Goal: Complete application form

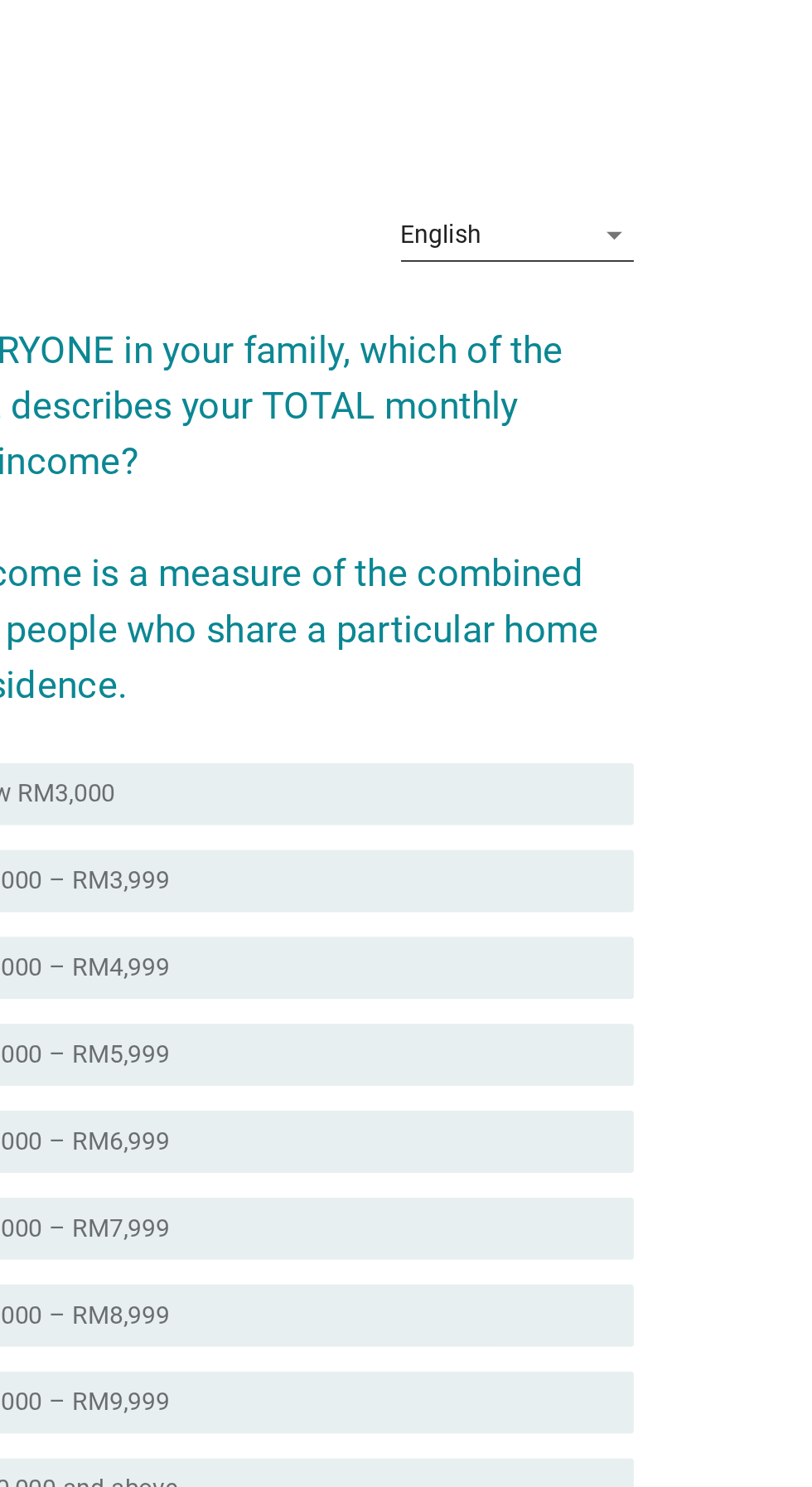
click at [627, 377] on div "English arrow_drop_down" at bounding box center [575, 363] width 124 height 26
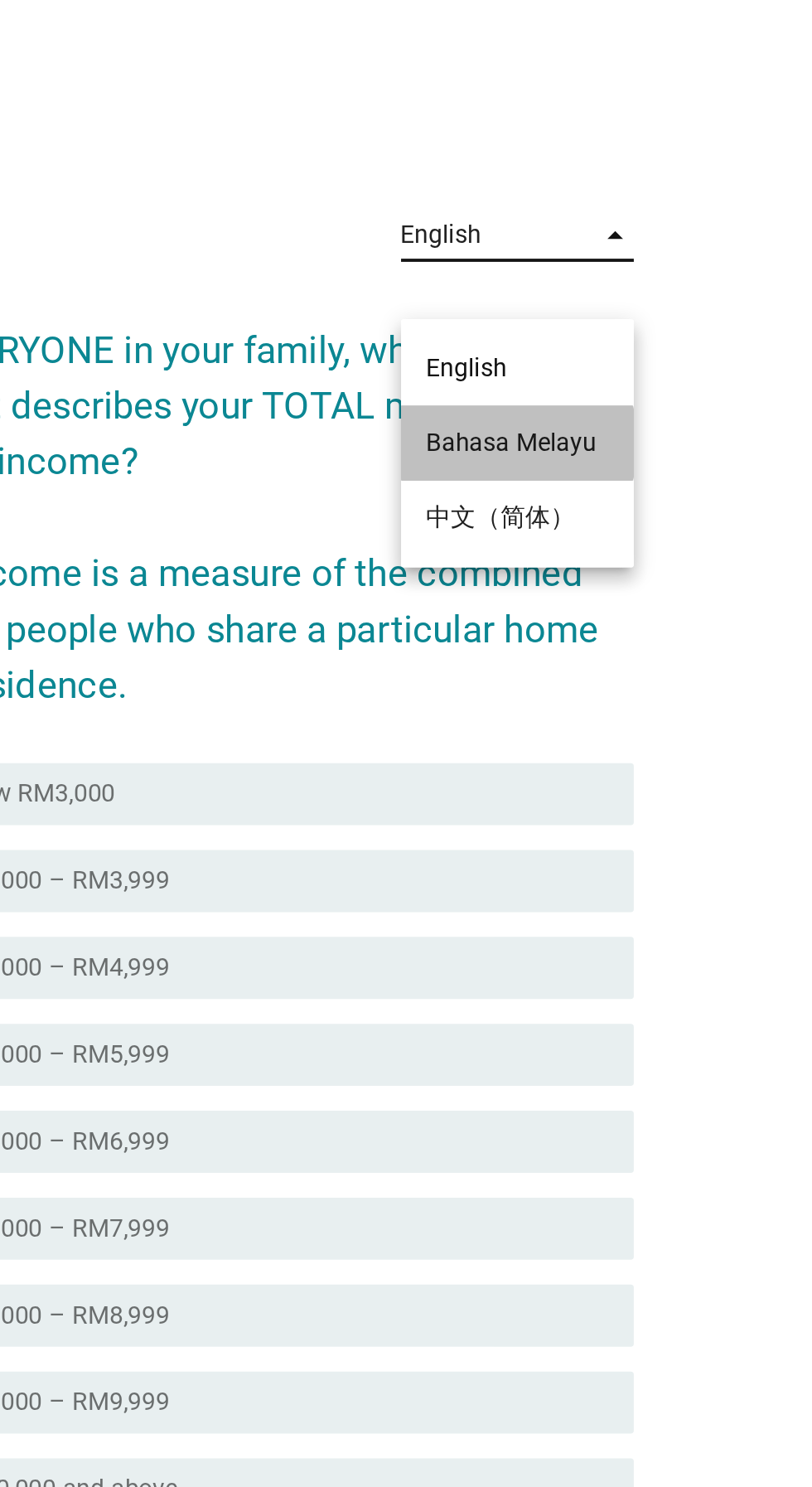
click at [584, 480] on div "Bahasa Melayu" at bounding box center [575, 475] width 98 height 20
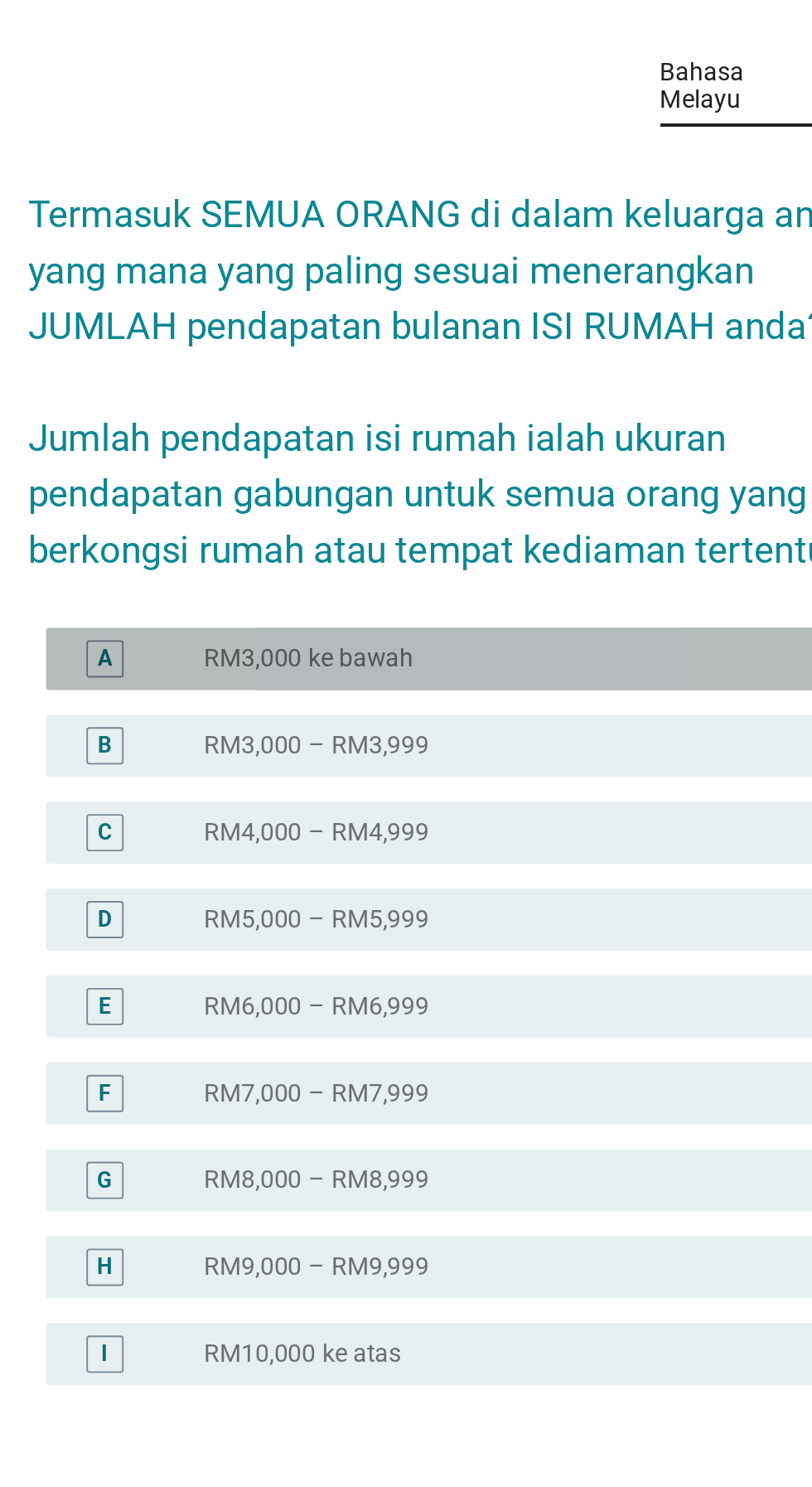
click at [471, 680] on div "radio_button_unchecked RM3,000 ke bawah" at bounding box center [447, 669] width 355 height 20
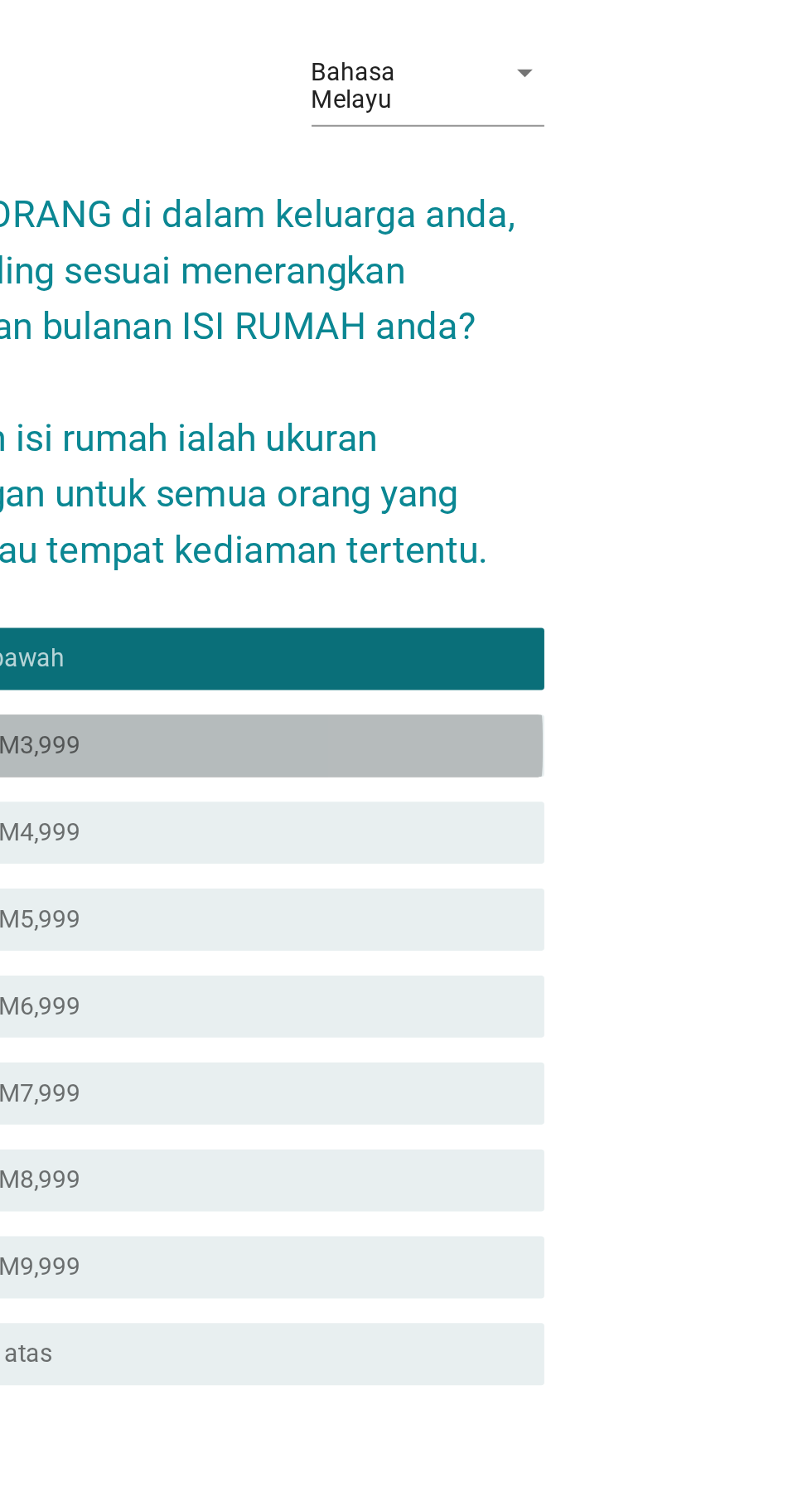
click at [590, 733] on div "B radio_button_unchecked RM3,000 – RM3,999" at bounding box center [410, 716] width 452 height 33
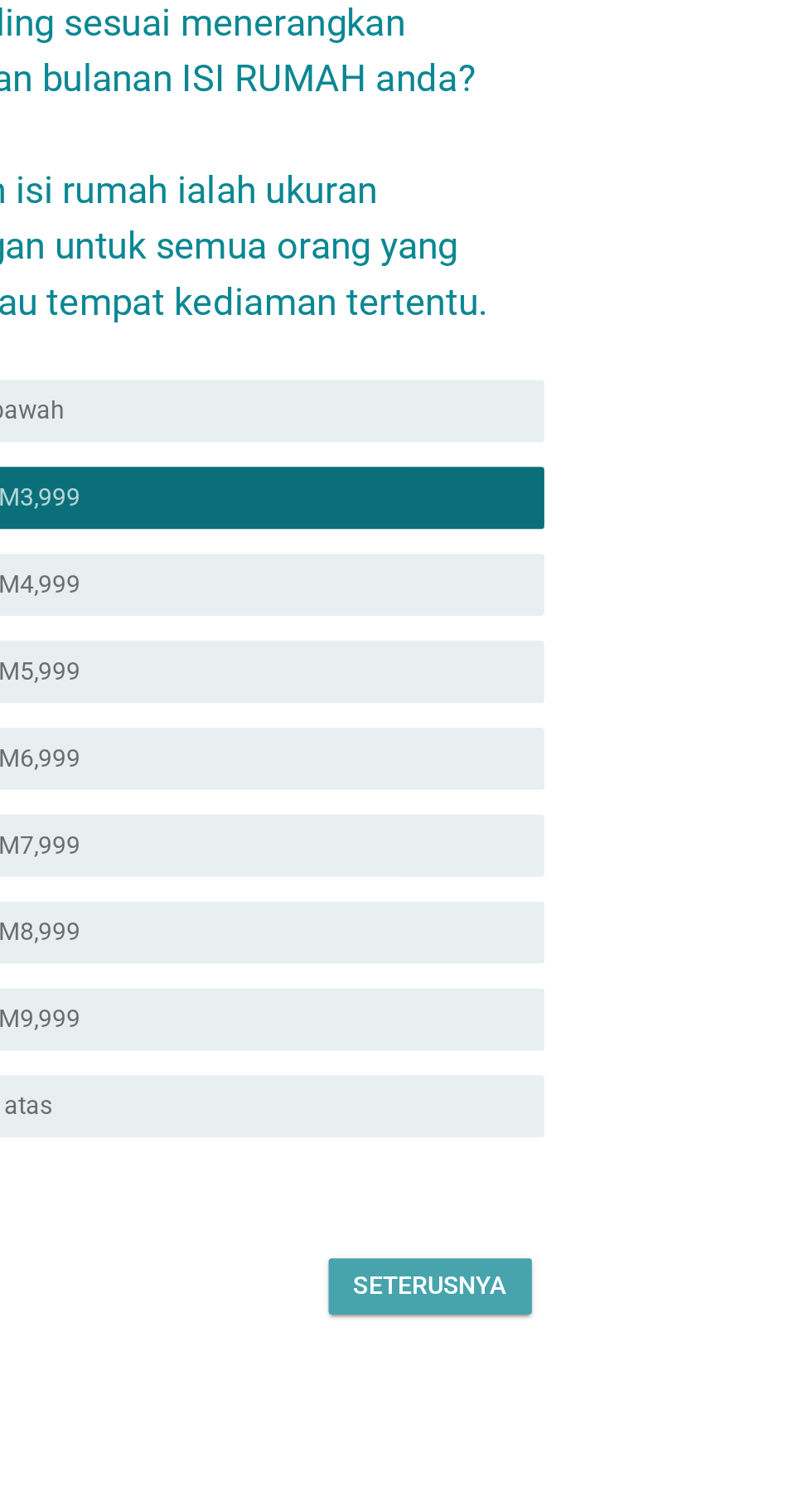
click at [625, 1152] on button "Seterusnya" at bounding box center [576, 1137] width 109 height 29
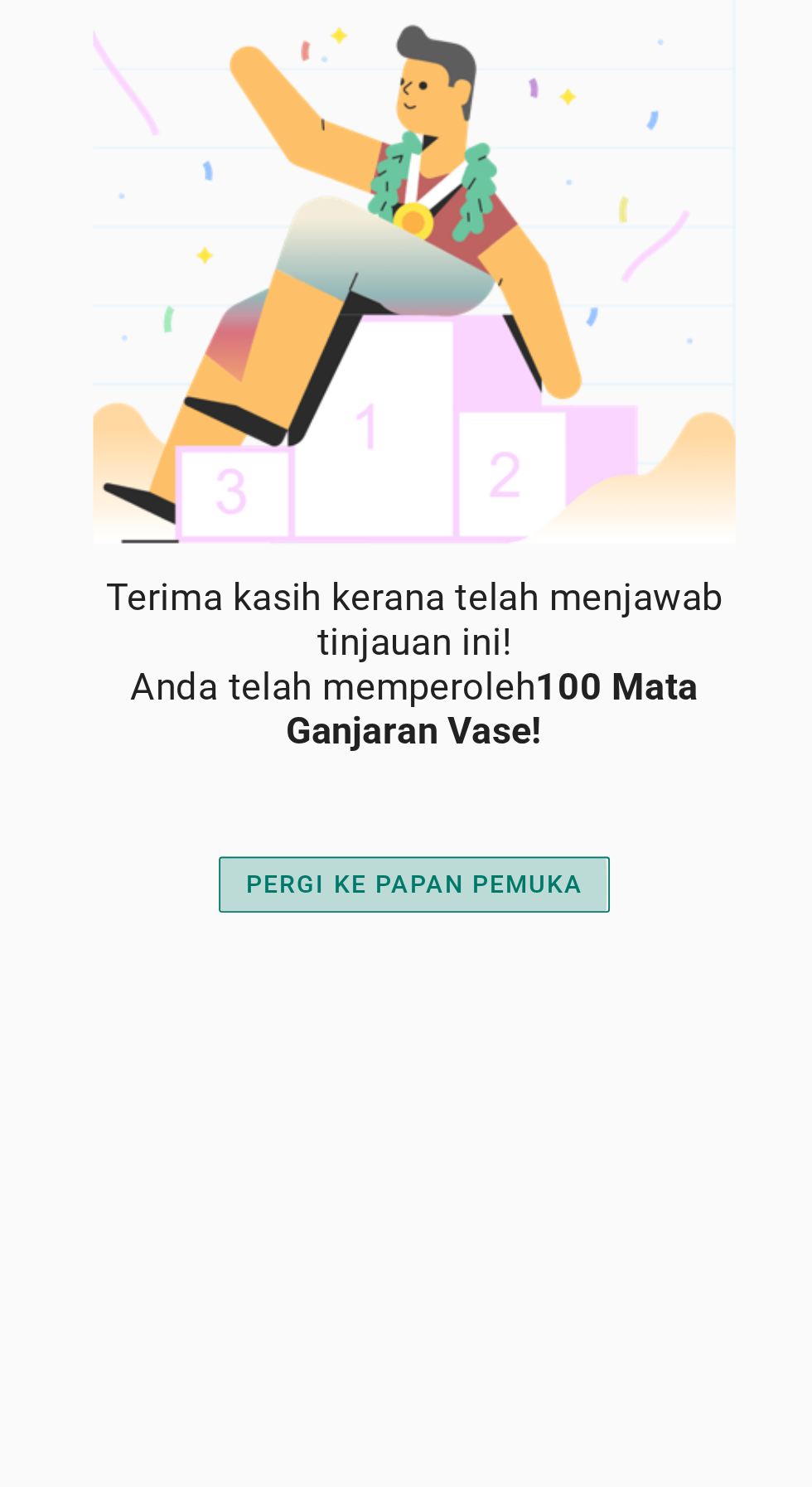
click at [379, 471] on div "PERGI KE PAPAN PEMUKA" at bounding box center [406, 472] width 180 height 20
